Goal: Check status: Check status

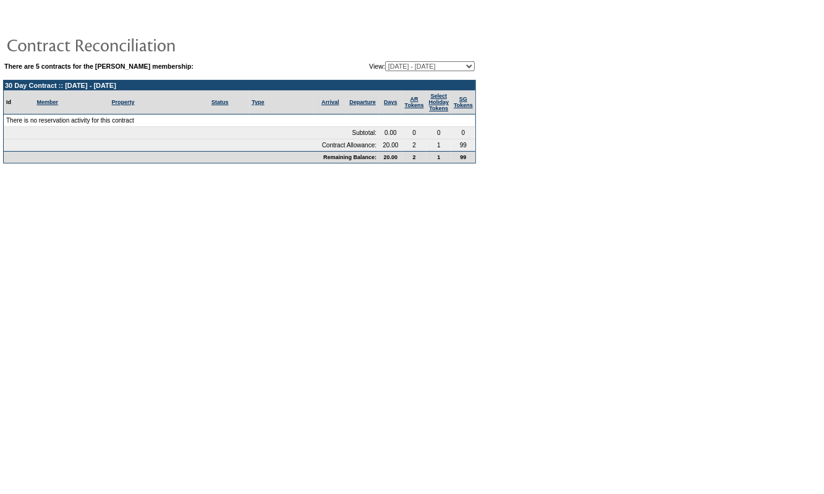
click at [434, 62] on select "[DATE] - [DATE] (Current) [DATE] - [DATE] [DATE] - [DATE] [DATE] - [DATE] [DATE…" at bounding box center [430, 66] width 90 height 10
select select "151341"
click at [385, 61] on select "[DATE] - [DATE] (Current) [DATE] - [DATE] [DATE] - [DATE] [DATE] - [DATE] [DATE…" at bounding box center [430, 66] width 90 height 10
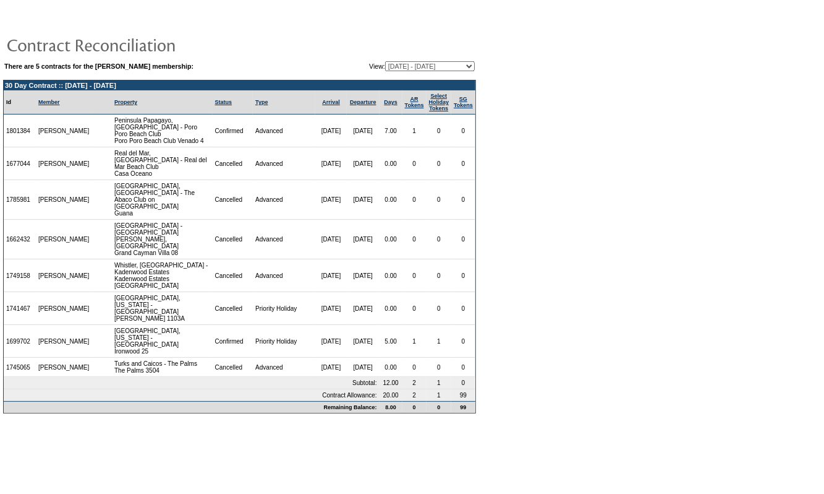
click at [439, 61] on select "[DATE] - [DATE] (Current) [DATE] - [DATE] [DATE] - [DATE] [DATE] - [DATE] [DATE…" at bounding box center [430, 66] width 90 height 10
select select "151340"
click at [385, 61] on select "[DATE] - [DATE] (Current) [DATE] - [DATE] [DATE] - [DATE] [DATE] - [DATE] [DATE…" at bounding box center [430, 66] width 90 height 10
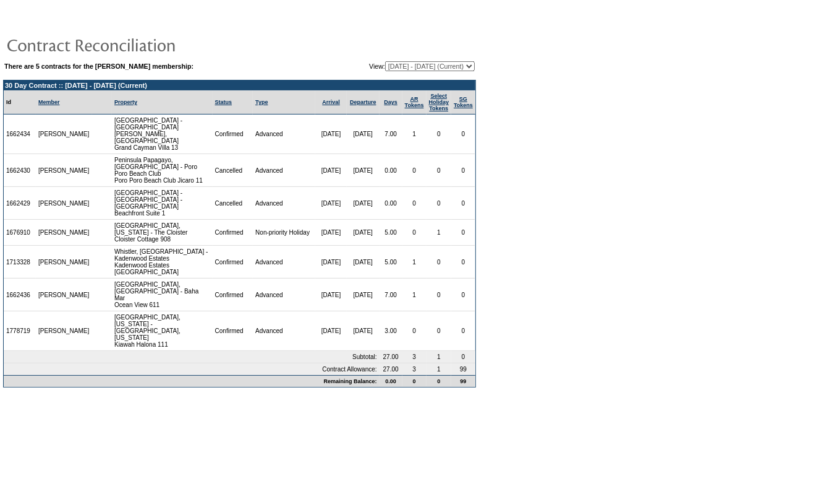
click at [416, 63] on select "[DATE] - [DATE] (Current) [DATE] - [DATE] [DATE] - [DATE] [DATE] - [DATE] [DATE…" at bounding box center [430, 66] width 90 height 10
select select "151341"
click at [385, 61] on select "[DATE] - [DATE] (Current) [DATE] - [DATE] [DATE] - [DATE] [DATE] - [DATE] [DATE…" at bounding box center [430, 66] width 90 height 10
